Goal: Navigation & Orientation: Find specific page/section

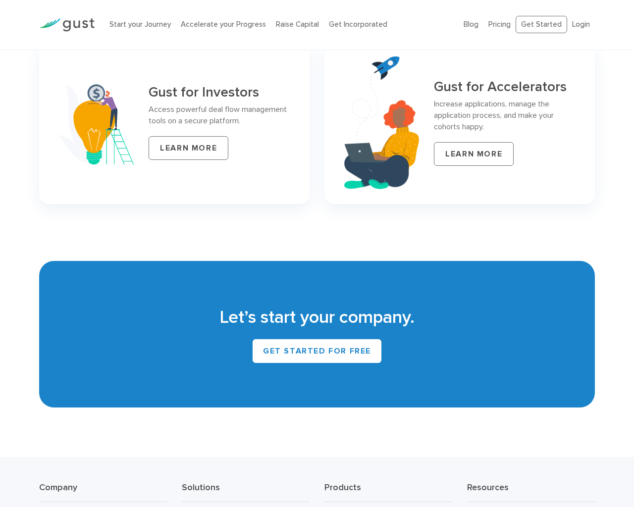
scroll to position [4319, 0]
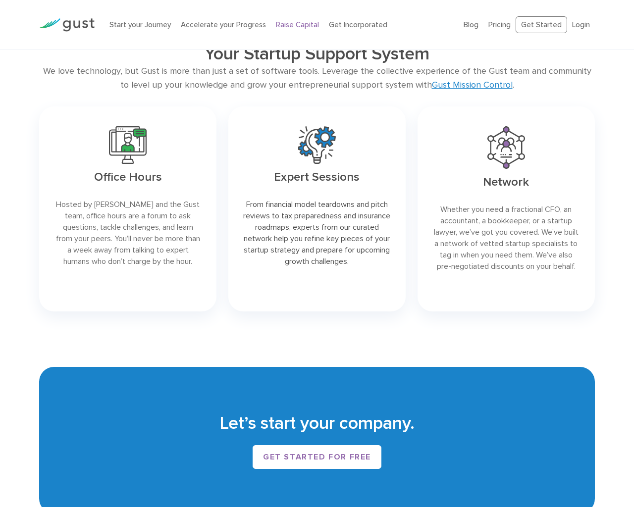
scroll to position [1481, 0]
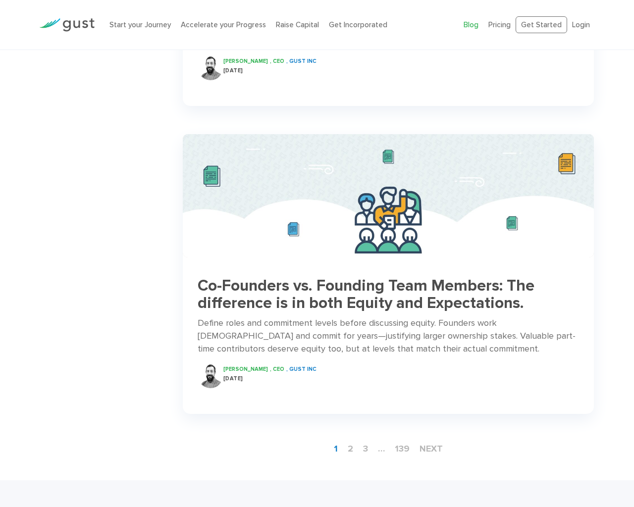
scroll to position [1398, 0]
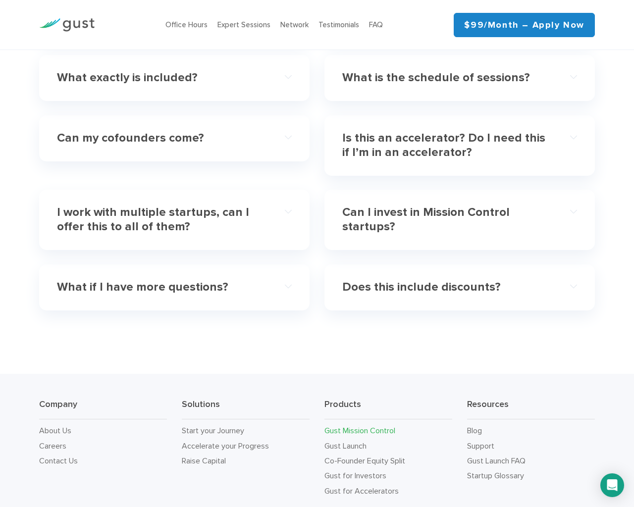
scroll to position [3011, 0]
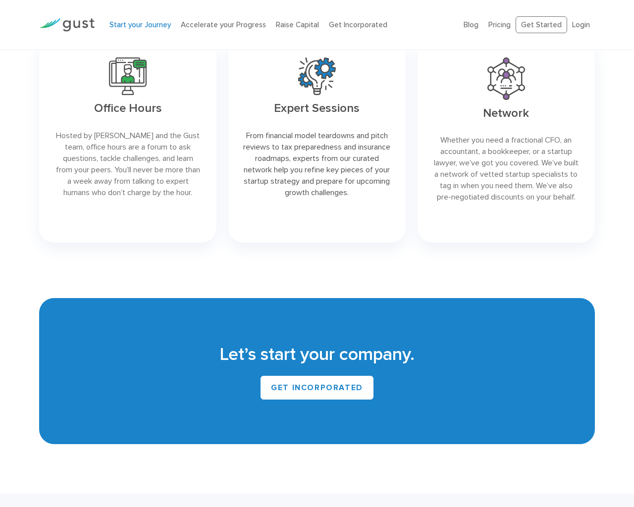
scroll to position [1660, 0]
